Goal: Use online tool/utility

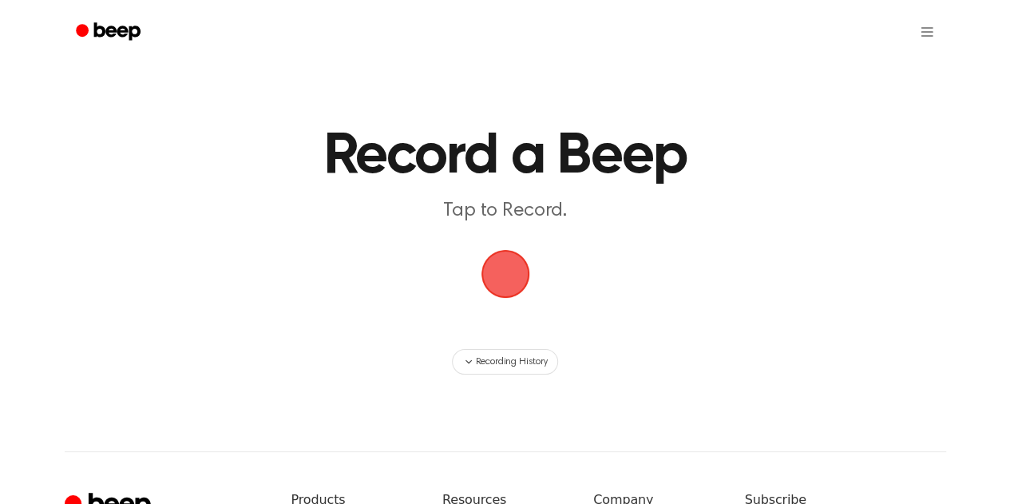
click at [500, 271] on span "button" at bounding box center [505, 273] width 45 height 45
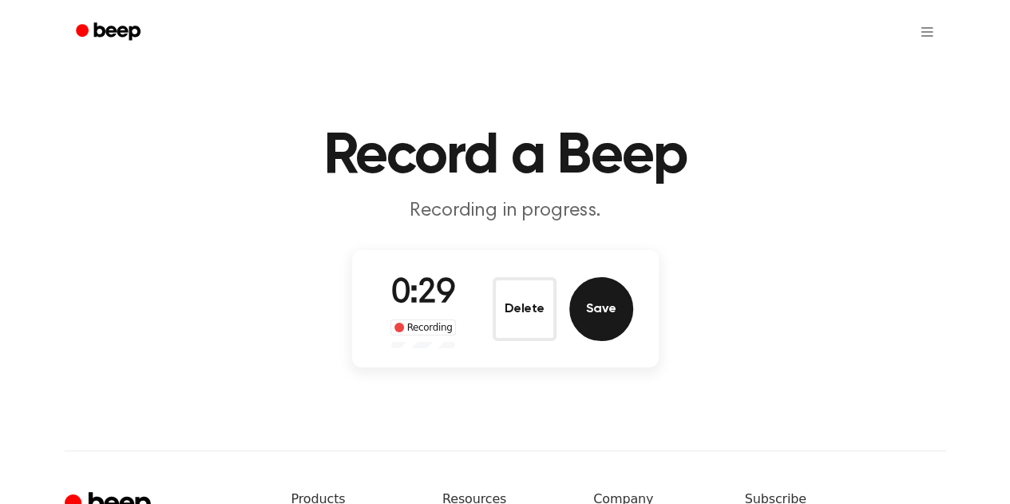
click at [607, 318] on button "Save" at bounding box center [601, 309] width 64 height 64
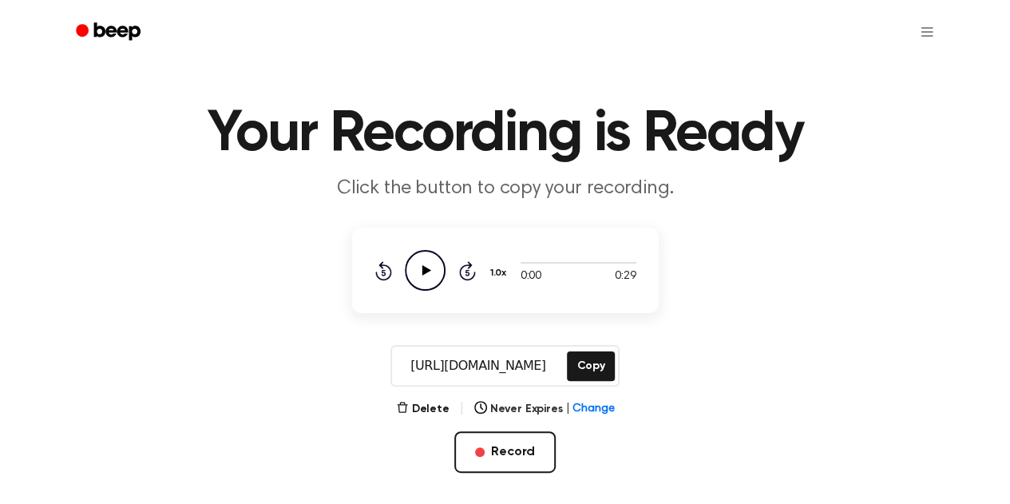
scroll to position [85, 0]
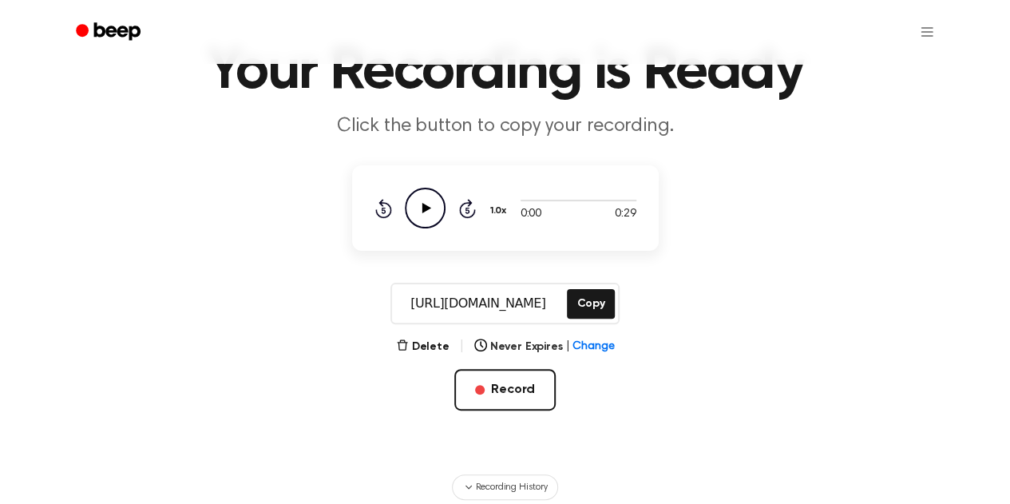
click at [409, 197] on icon "Play Audio" at bounding box center [425, 208] width 41 height 41
click at [601, 304] on button "Copy" at bounding box center [590, 304] width 47 height 30
click at [430, 208] on icon "Pause Audio" at bounding box center [425, 208] width 41 height 41
click at [430, 208] on icon "Play Audio" at bounding box center [425, 208] width 41 height 41
click at [421, 213] on icon at bounding box center [424, 208] width 7 height 10
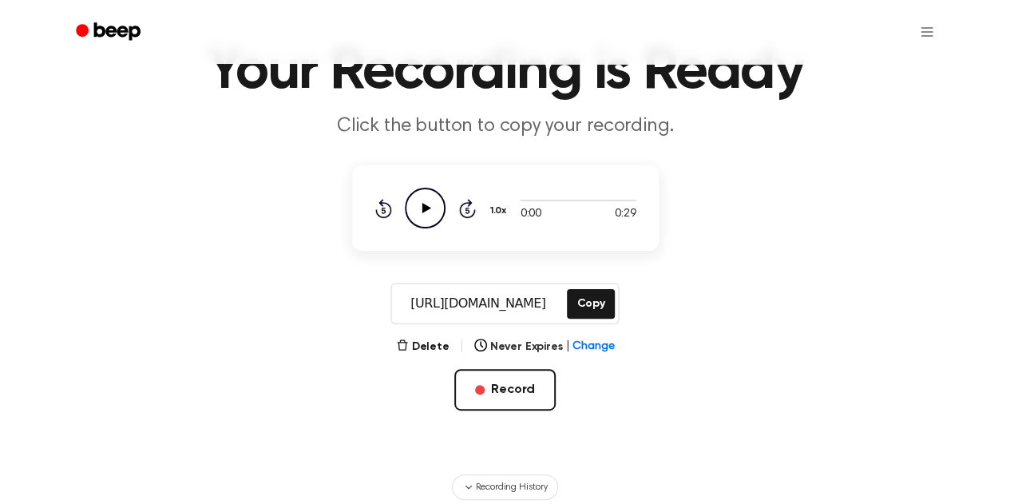
click at [421, 213] on icon "Play Audio" at bounding box center [425, 208] width 41 height 41
click at [528, 198] on div at bounding box center [578, 199] width 116 height 13
drag, startPoint x: 512, startPoint y: 200, endPoint x: 579, endPoint y: 202, distance: 67.1
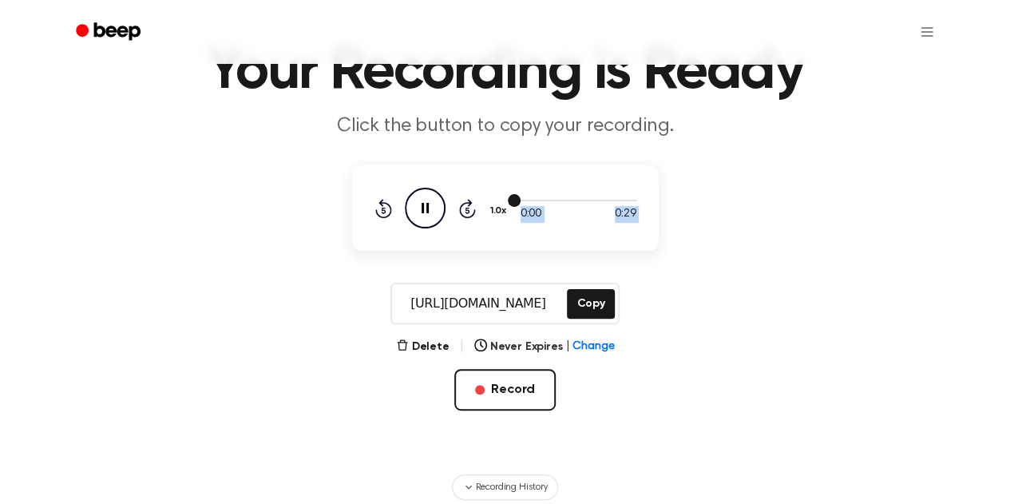
click at [579, 202] on div "0:00 0:29 1.0x Rewind 5 seconds Pause Audio Skip 5 seconds" at bounding box center [505, 208] width 262 height 41
click at [579, 202] on div at bounding box center [578, 199] width 116 height 13
click at [553, 196] on div at bounding box center [578, 199] width 116 height 13
click at [431, 213] on icon "Pause Audio" at bounding box center [425, 208] width 41 height 41
click at [431, 213] on icon "Play Audio" at bounding box center [425, 208] width 41 height 41
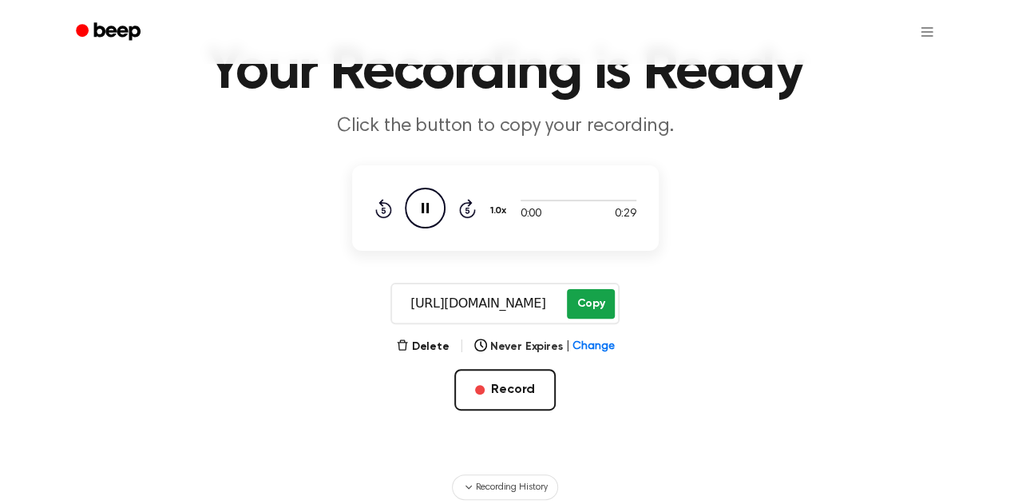
click at [598, 303] on button "Copy" at bounding box center [590, 304] width 47 height 30
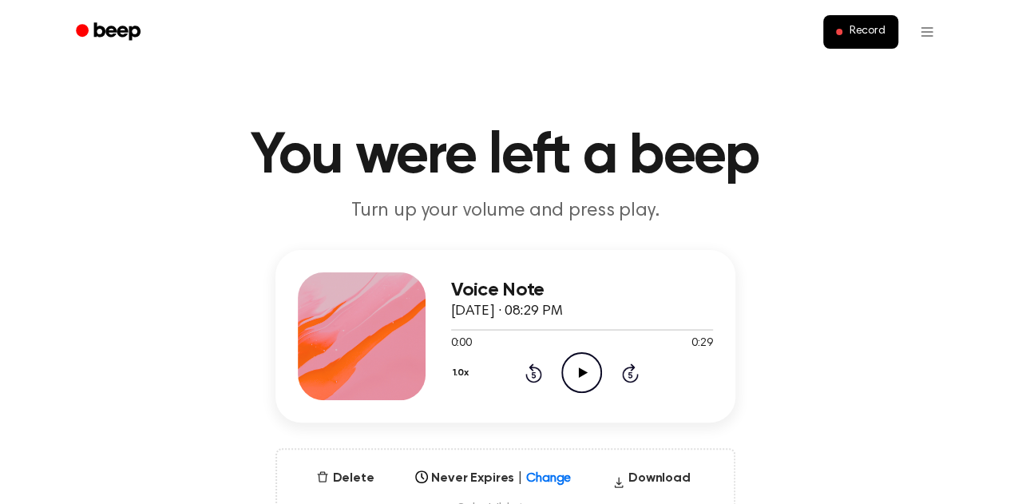
click at [591, 373] on icon "Play Audio" at bounding box center [581, 372] width 41 height 41
